Goal: Information Seeking & Learning: Learn about a topic

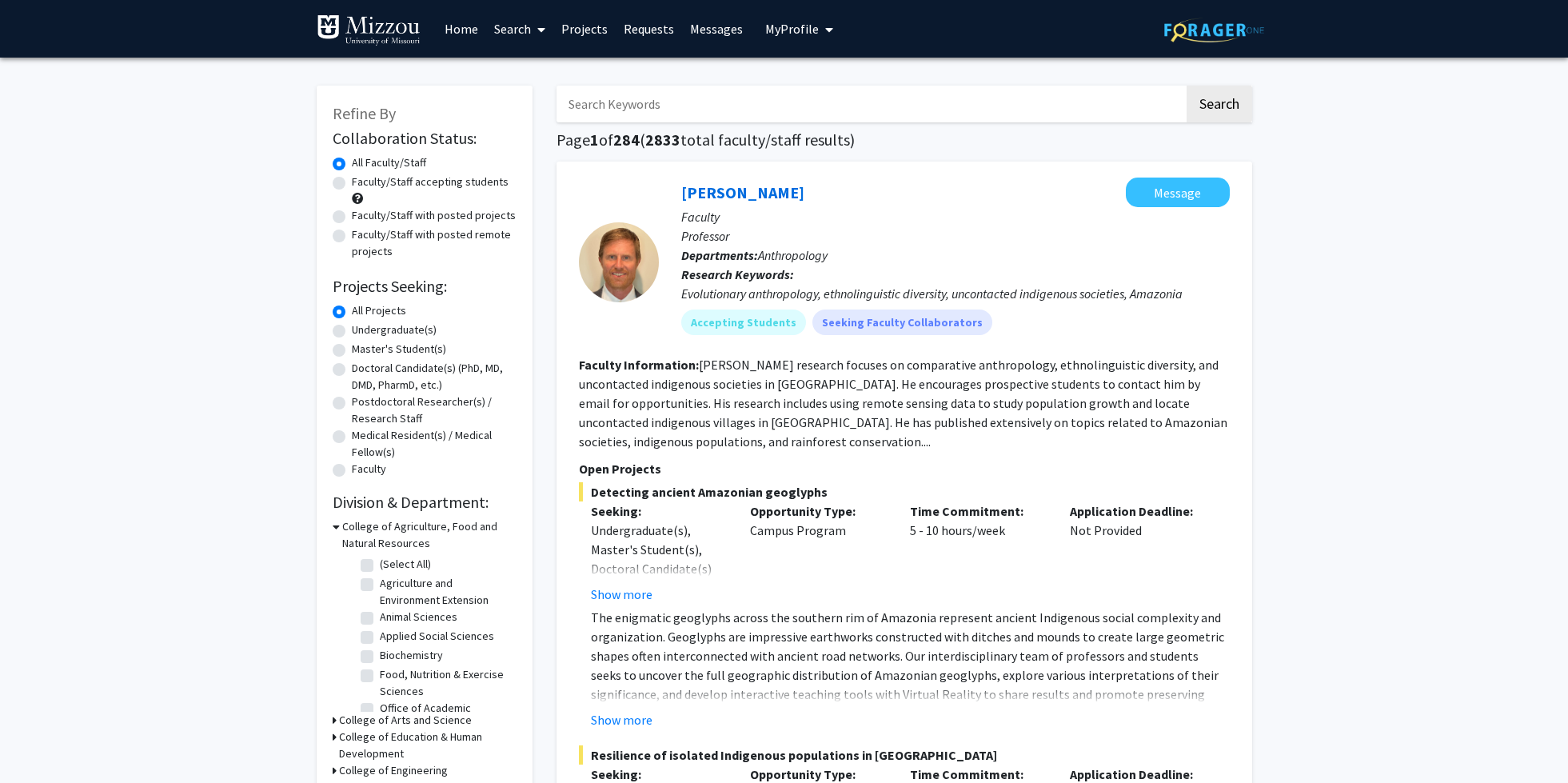
click at [352, 331] on label "Undergraduate(s)" at bounding box center [394, 330] width 84 height 17
click at [352, 331] on input "Undergraduate(s)" at bounding box center [357, 326] width 10 height 10
radio input "true"
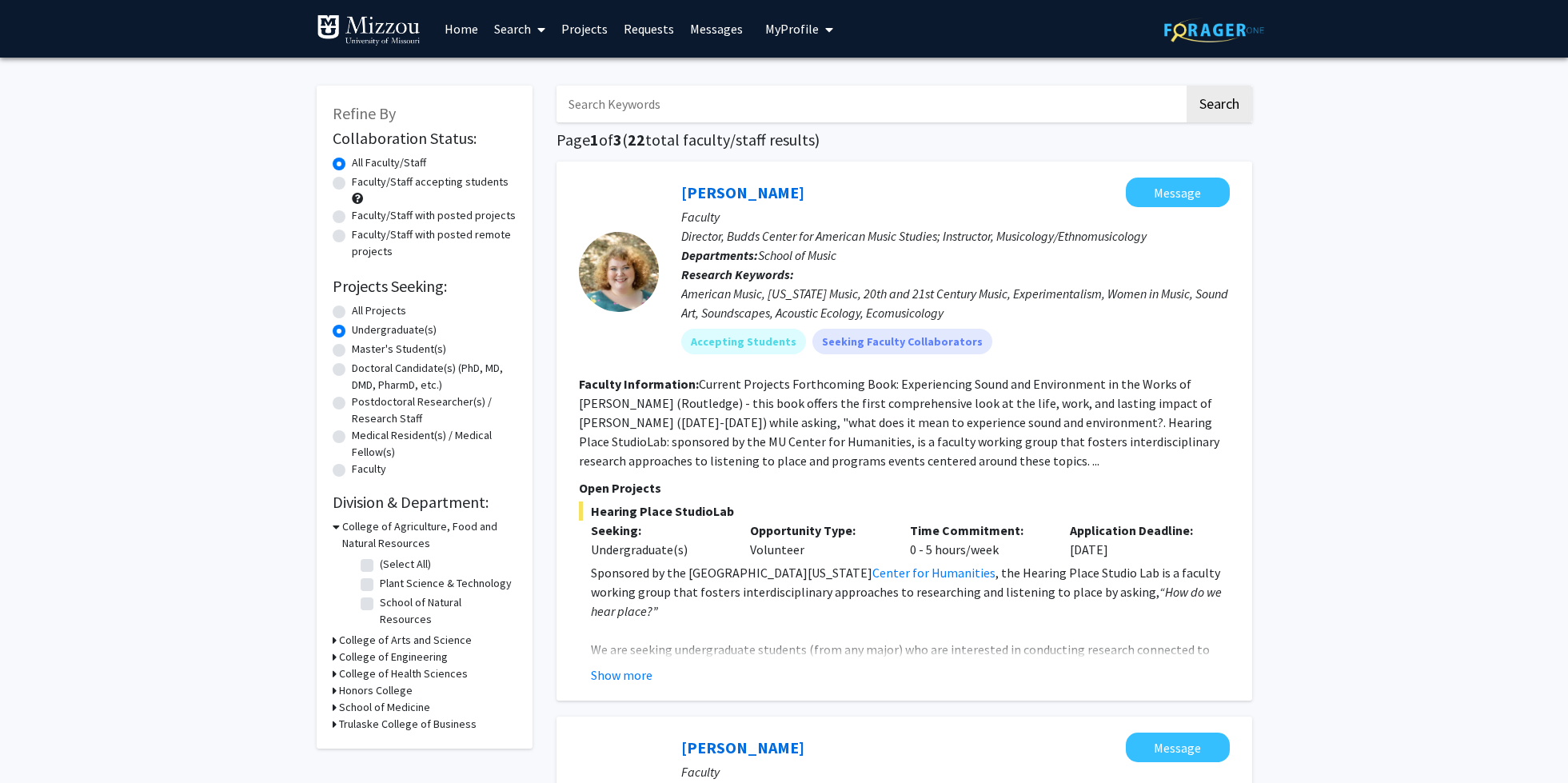
click at [352, 183] on label "Faculty/Staff accepting students" at bounding box center [430, 182] width 157 height 17
click at [352, 183] on input "Faculty/Staff accepting students" at bounding box center [357, 179] width 10 height 10
radio input "true"
